Goal: Task Accomplishment & Management: Manage account settings

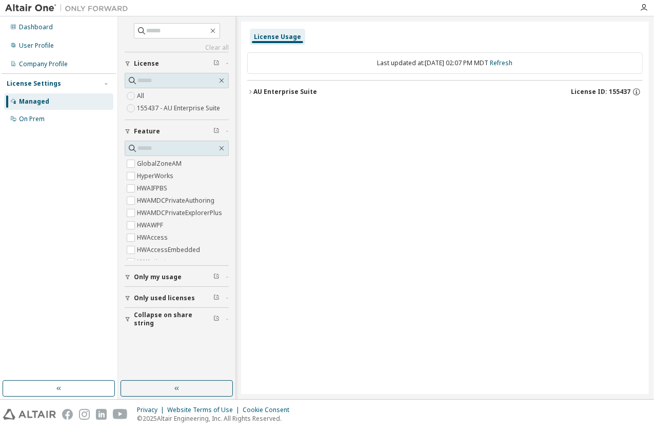
scroll to position [2822, 0]
click at [503, 151] on div "License Usage Last updated at: Mon 2025-10-06 02:07 PM MDT Refresh AU Enterpris…" at bounding box center [445, 208] width 408 height 372
click at [143, 275] on span "Only my usage" at bounding box center [158, 277] width 48 height 8
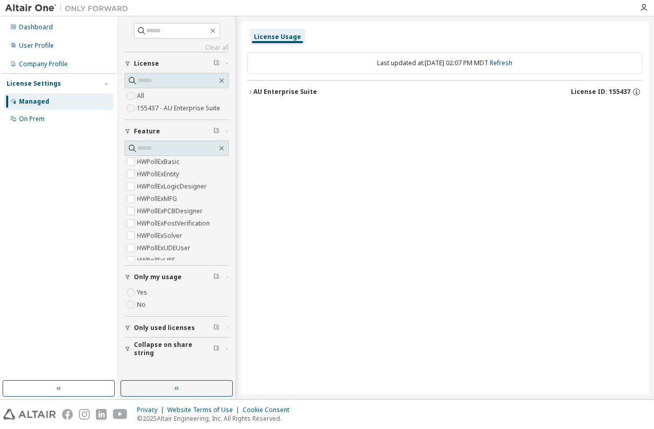
click at [174, 330] on span "Only used licenses" at bounding box center [164, 328] width 61 height 8
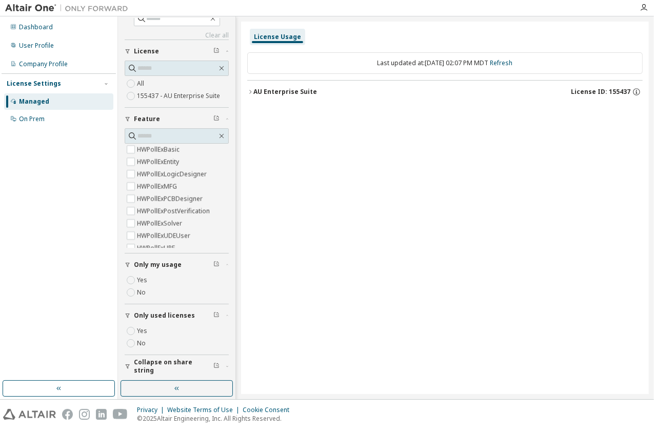
scroll to position [10, 0]
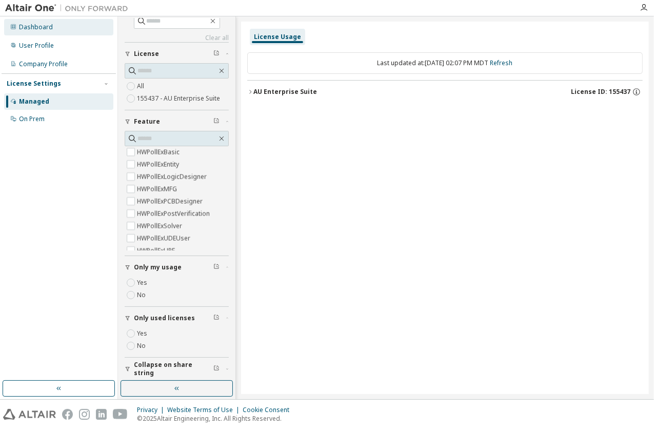
click at [46, 31] on div "Dashboard" at bounding box center [36, 27] width 34 height 8
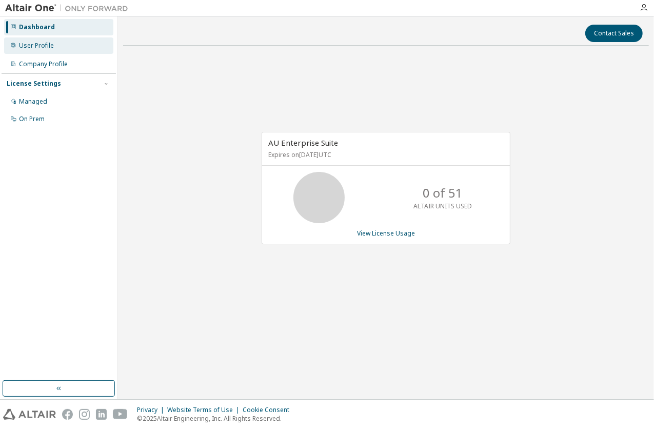
click at [41, 48] on div "User Profile" at bounding box center [36, 46] width 35 height 8
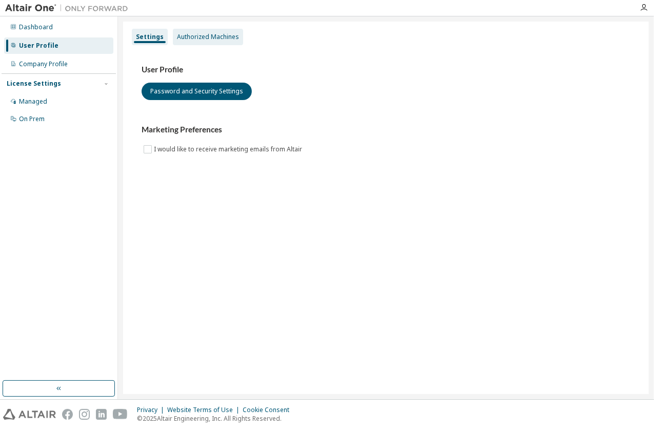
click at [200, 40] on div "Authorized Machines" at bounding box center [208, 37] width 62 height 8
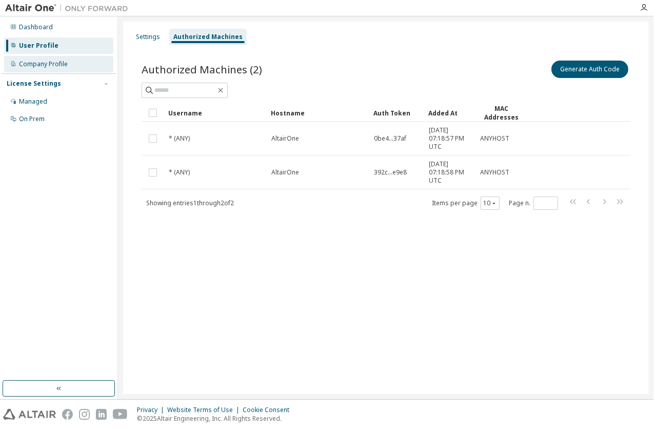
click at [55, 61] on div "Company Profile" at bounding box center [43, 64] width 49 height 8
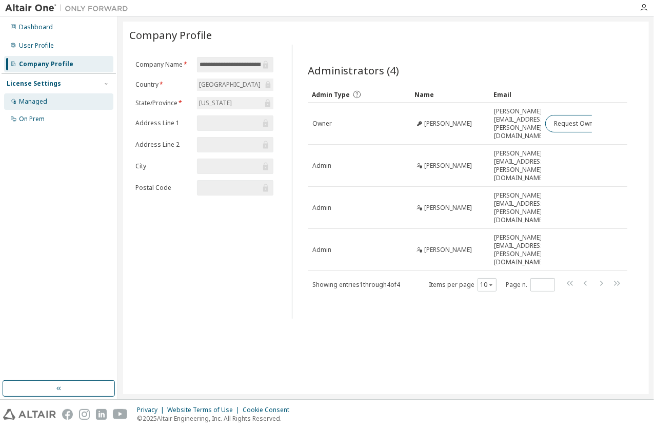
click at [32, 104] on div "Managed" at bounding box center [33, 101] width 28 height 8
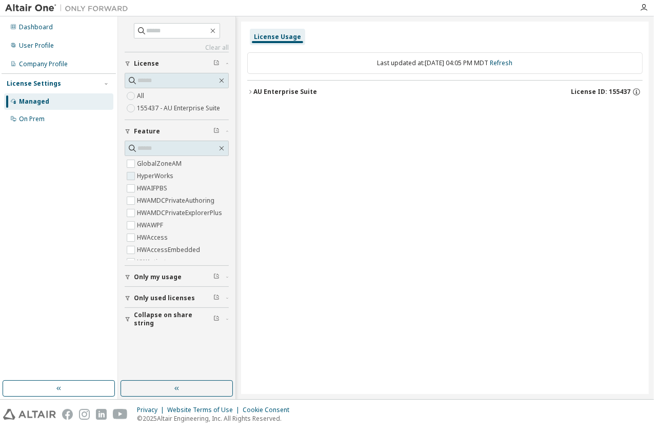
click at [145, 173] on label "HyperWorks" at bounding box center [156, 176] width 38 height 12
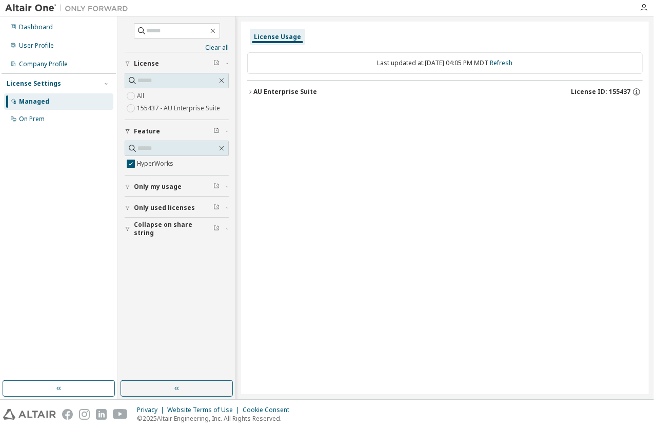
click at [266, 95] on div "AU Enterprise Suite" at bounding box center [285, 92] width 64 height 8
click at [636, 96] on button "AU Enterprise Suite License ID: 155437" at bounding box center [445, 92] width 396 height 23
click at [638, 95] on icon "button" at bounding box center [636, 91] width 9 height 9
click at [339, 37] on div "License Usage" at bounding box center [445, 37] width 396 height 18
click at [607, 93] on span "License ID: 155437" at bounding box center [601, 92] width 60 height 8
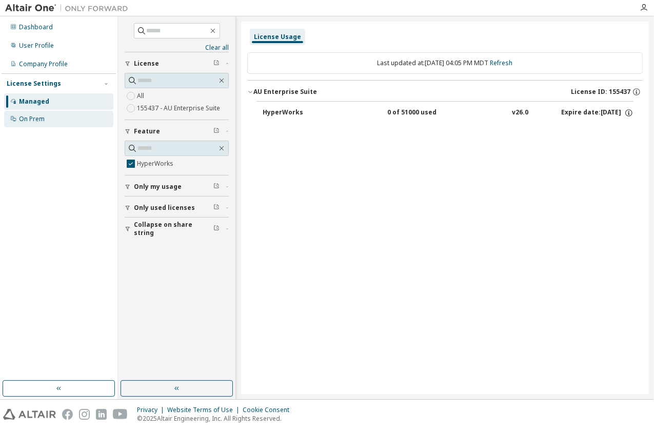
click at [28, 119] on div "On Prem" at bounding box center [32, 119] width 26 height 8
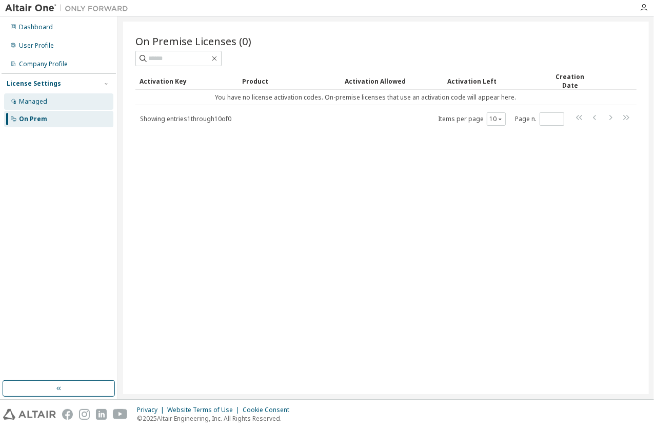
click at [50, 106] on div "Managed" at bounding box center [58, 101] width 109 height 16
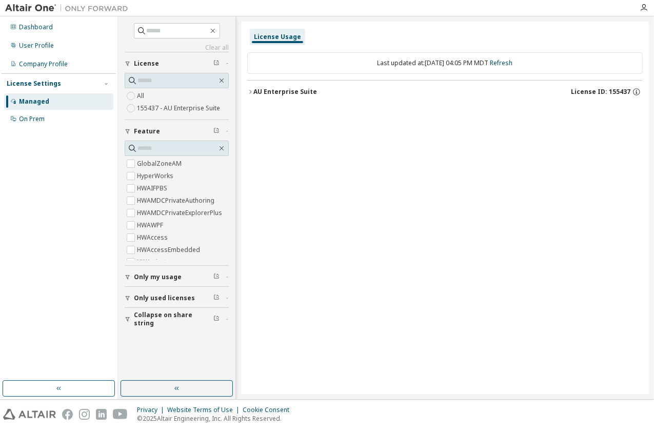
click at [387, 86] on button "AU Enterprise Suite License ID: 155437" at bounding box center [445, 92] width 396 height 23
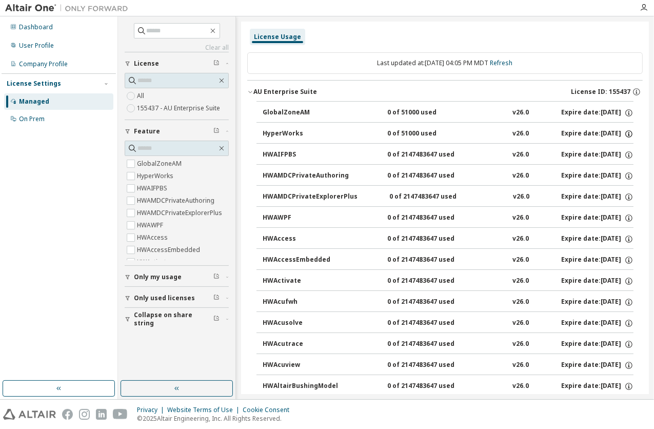
click at [624, 135] on icon "button" at bounding box center [628, 133] width 9 height 9
click at [628, 134] on icon "button" at bounding box center [629, 134] width 2 height 3
click at [594, 132] on div "Expire date: 2026-05-08" at bounding box center [597, 133] width 72 height 9
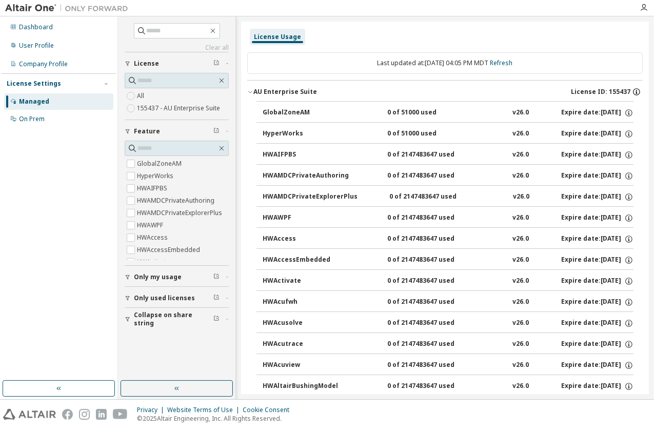
click at [632, 94] on icon "button" at bounding box center [636, 91] width 9 height 9
click at [643, 6] on icon "button" at bounding box center [644, 8] width 8 height 8
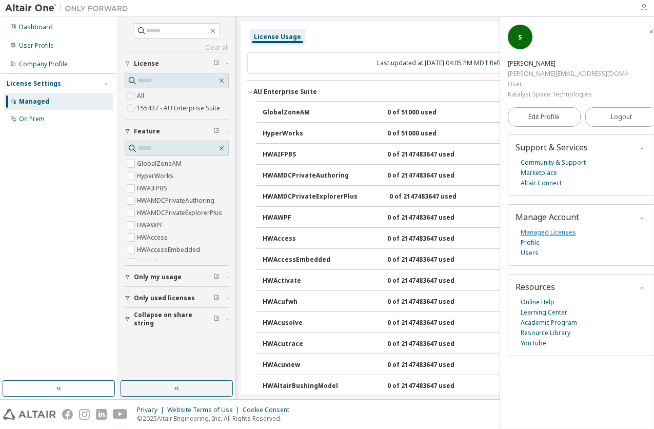
click at [533, 233] on link "Managed Licenses" at bounding box center [548, 232] width 55 height 10
click at [648, 31] on icon "button" at bounding box center [651, 32] width 6 height 6
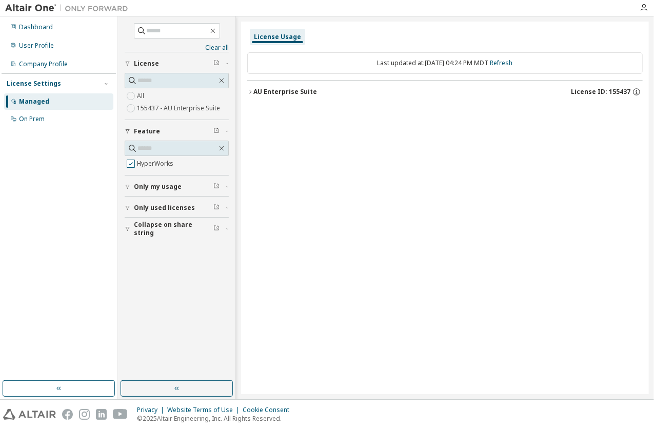
click at [180, 168] on span "HyperWorks" at bounding box center [177, 164] width 104 height 12
click at [176, 148] on input "text" at bounding box center [177, 148] width 80 height 10
type input "*****"
click at [181, 148] on input "*****" at bounding box center [177, 148] width 80 height 10
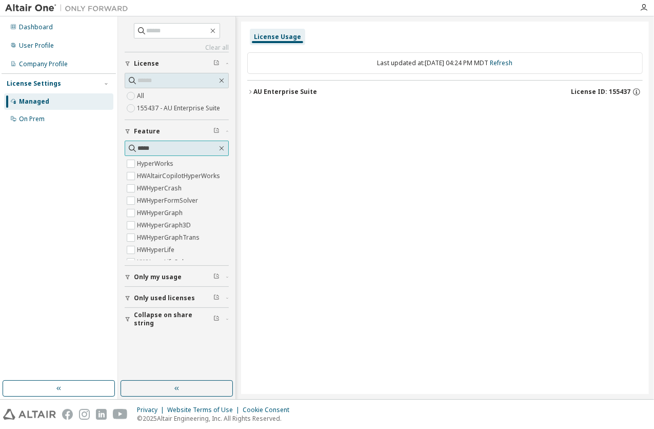
drag, startPoint x: 181, startPoint y: 148, endPoint x: 125, endPoint y: 155, distance: 56.8
click at [125, 155] on div "***** HyperWorks HWAltairCopilotHyperWorks HWHyperCrash HWHyperFormSolver HWHyp…" at bounding box center [177, 201] width 104 height 120
click at [324, 412] on div "Privacy Website Terms of Use Cookie Consent © 2025 Altair Engineering, Inc. All…" at bounding box center [327, 414] width 654 height 29
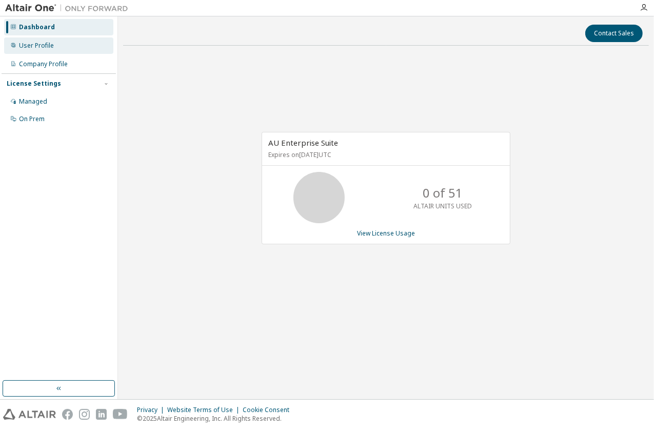
click at [42, 44] on div "User Profile" at bounding box center [36, 46] width 35 height 8
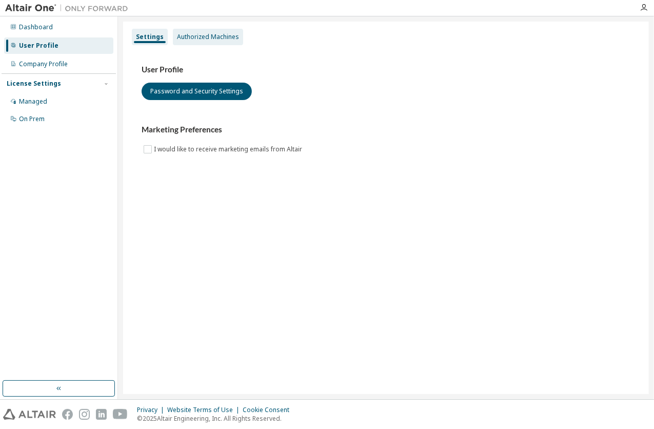
click at [221, 42] on div "Authorized Machines" at bounding box center [208, 37] width 70 height 16
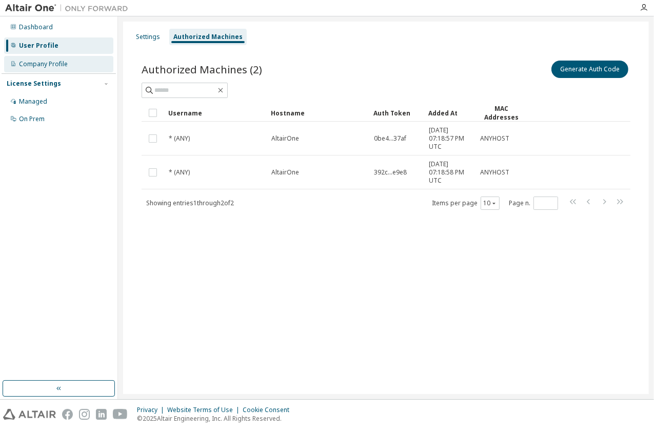
click at [49, 66] on div "Company Profile" at bounding box center [43, 64] width 49 height 8
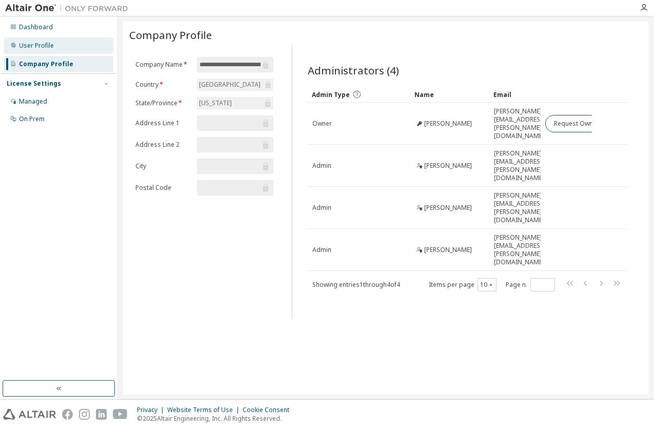
click at [51, 45] on div "User Profile" at bounding box center [36, 46] width 35 height 8
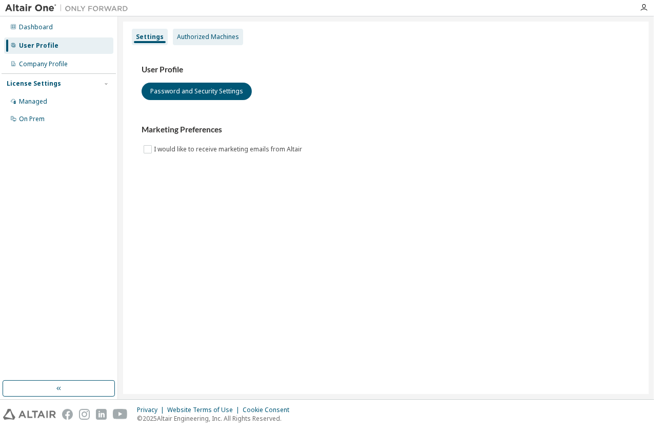
click at [190, 44] on div "Authorized Machines" at bounding box center [208, 37] width 70 height 16
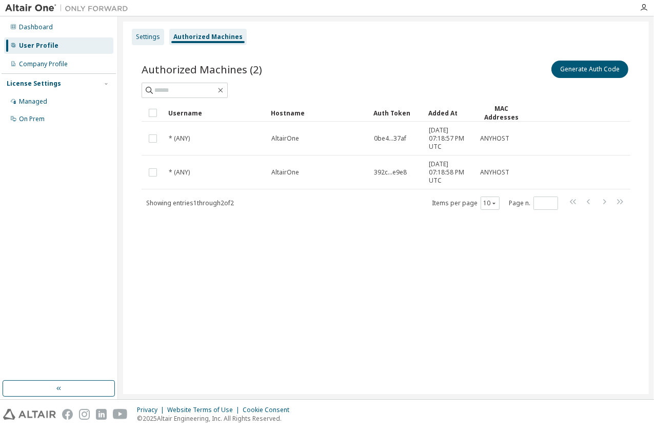
click at [144, 38] on div "Settings" at bounding box center [148, 37] width 24 height 8
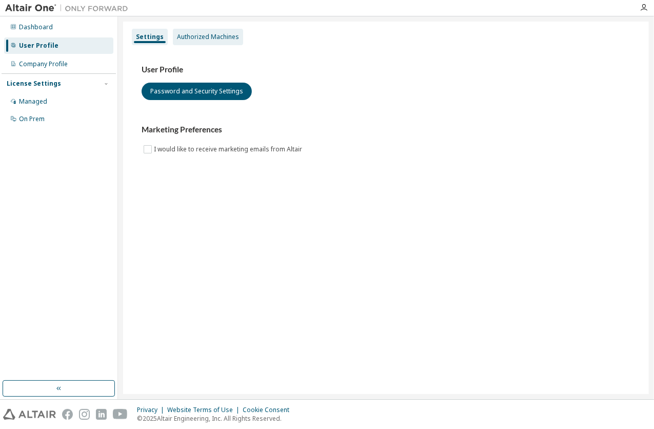
click at [201, 40] on div "Authorized Machines" at bounding box center [208, 37] width 62 height 8
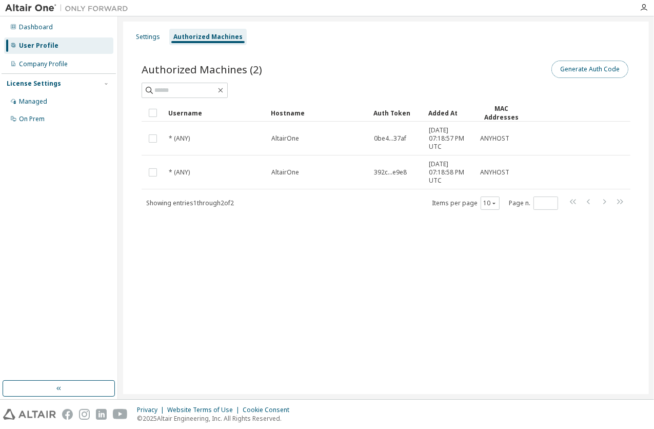
click at [569, 77] on button "Generate Auth Code" at bounding box center [590, 69] width 77 height 17
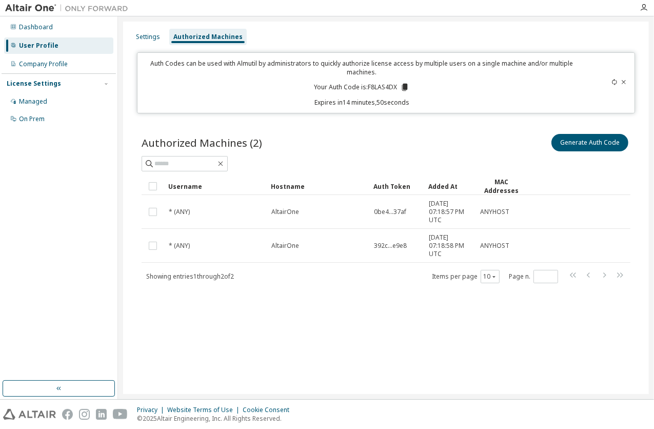
click at [623, 81] on icon at bounding box center [624, 82] width 6 height 6
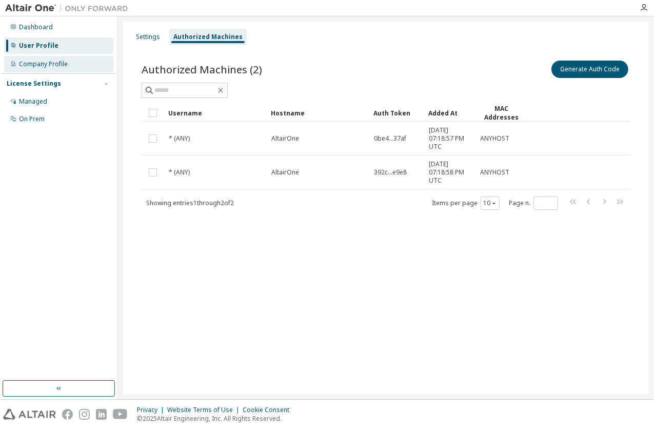
click at [41, 70] on div "Company Profile" at bounding box center [58, 64] width 109 height 16
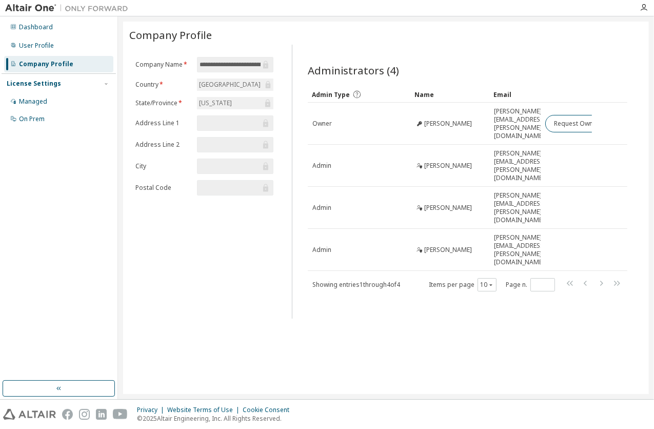
click at [518, 328] on div "**********" at bounding box center [386, 208] width 526 height 372
click at [36, 100] on div "Managed" at bounding box center [33, 101] width 28 height 8
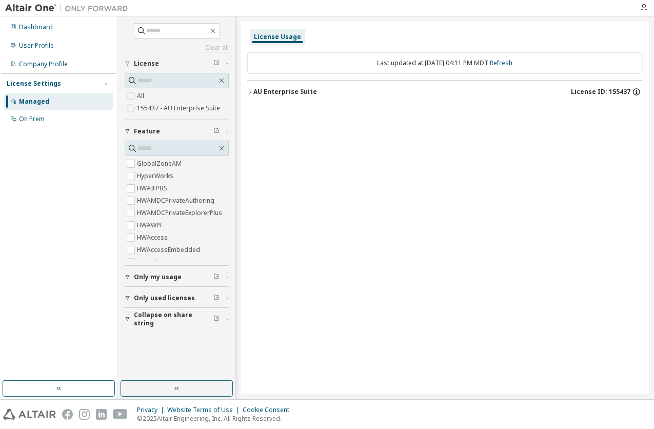
click at [640, 87] on icon "button" at bounding box center [636, 91] width 9 height 9
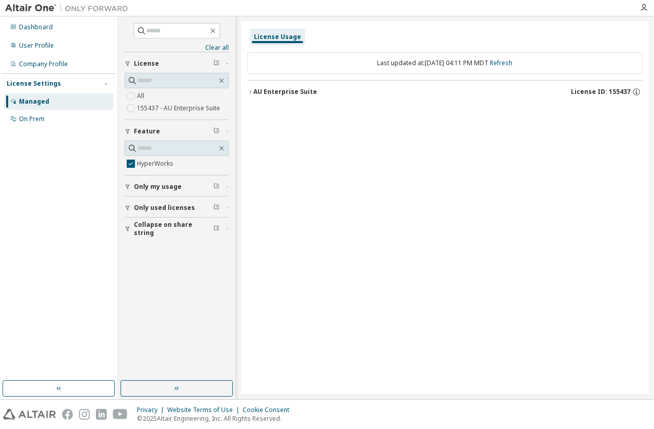
click at [271, 94] on div "AU Enterprise Suite" at bounding box center [285, 92] width 64 height 8
